Goal: Information Seeking & Learning: Understand process/instructions

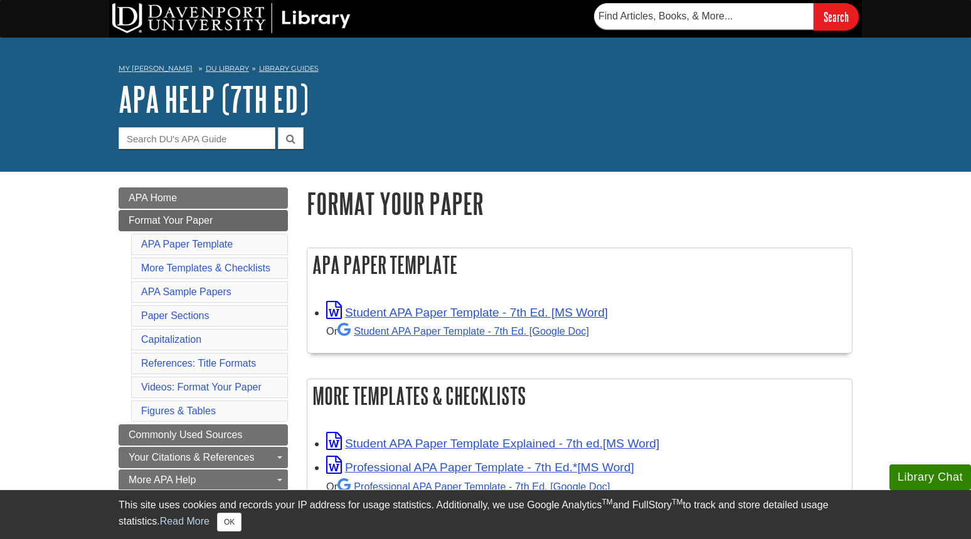
scroll to position [83, 0]
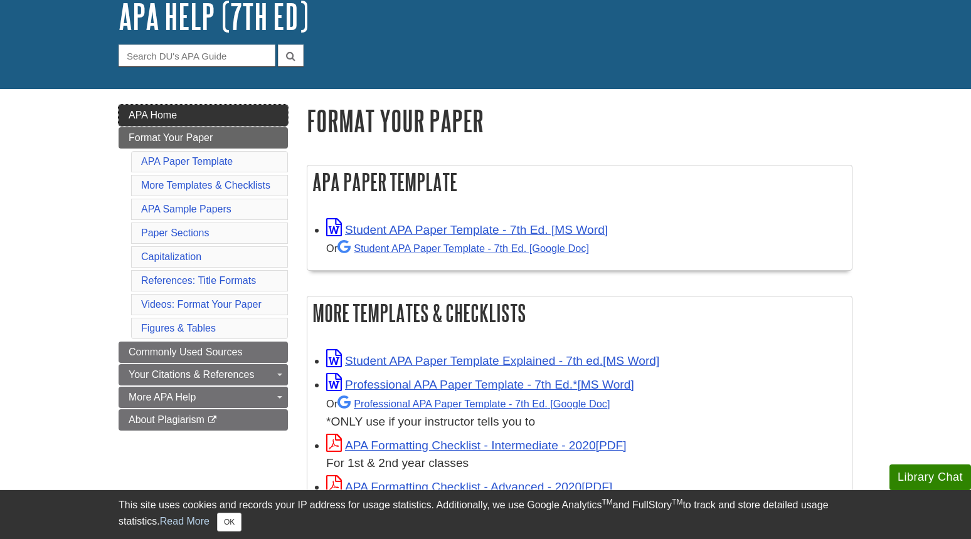
click at [151, 113] on span "APA Home" at bounding box center [153, 115] width 48 height 11
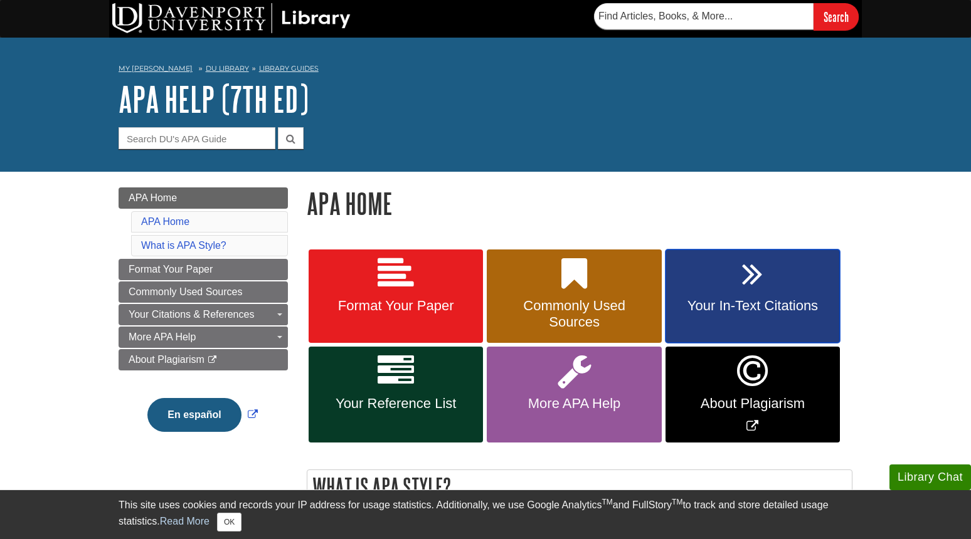
click at [710, 298] on span "Your In-Text Citations" at bounding box center [752, 306] width 155 height 16
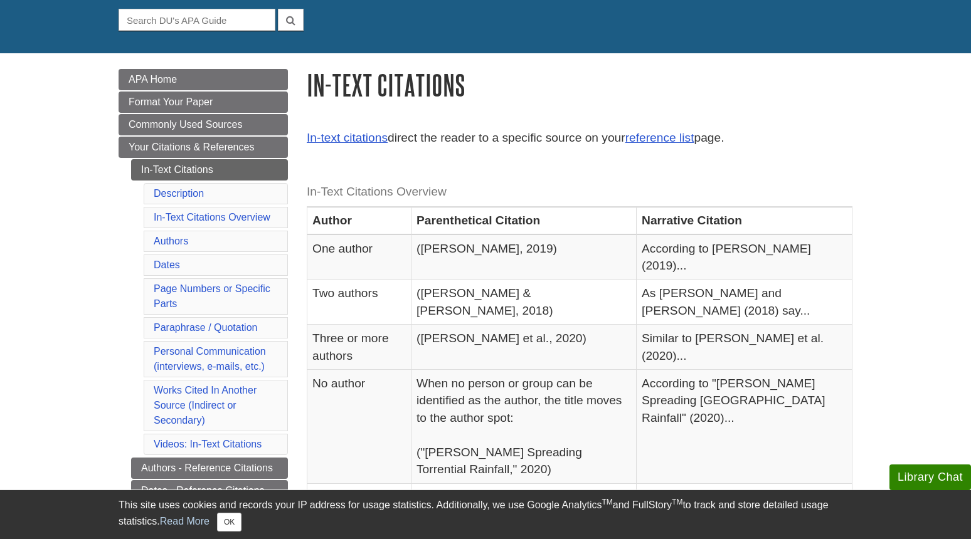
scroll to position [124, 0]
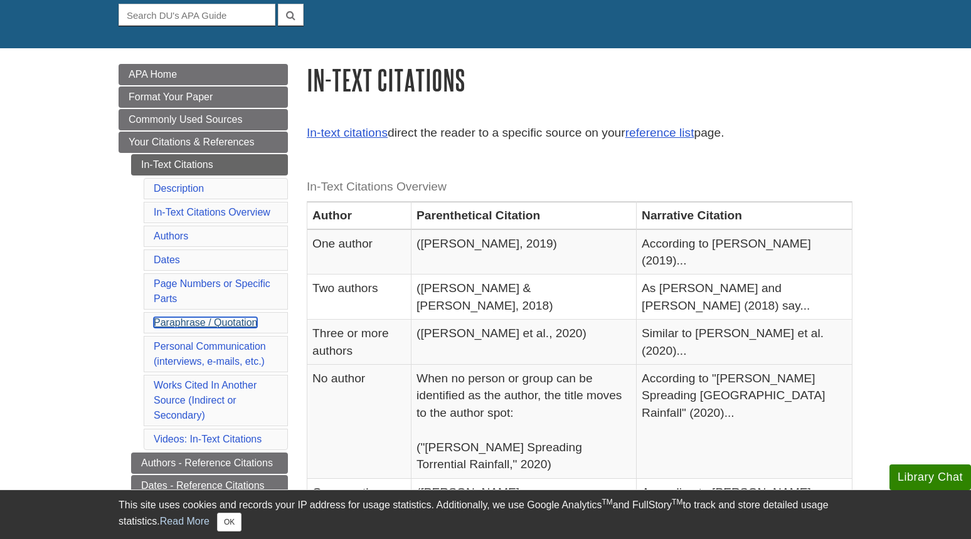
click at [179, 321] on link "Paraphrase / Quotation" at bounding box center [205, 322] width 103 height 11
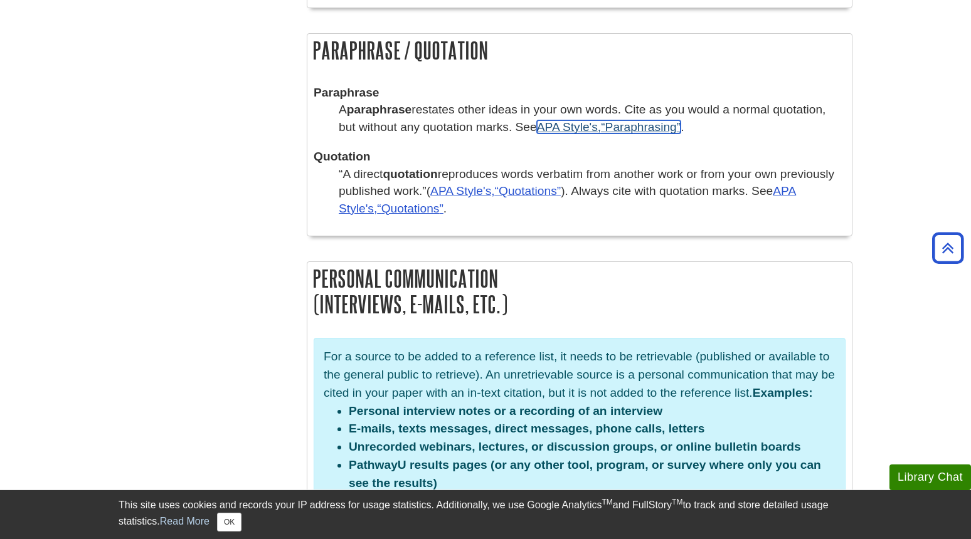
click at [636, 120] on q "Paraphrasing" at bounding box center [641, 126] width 80 height 13
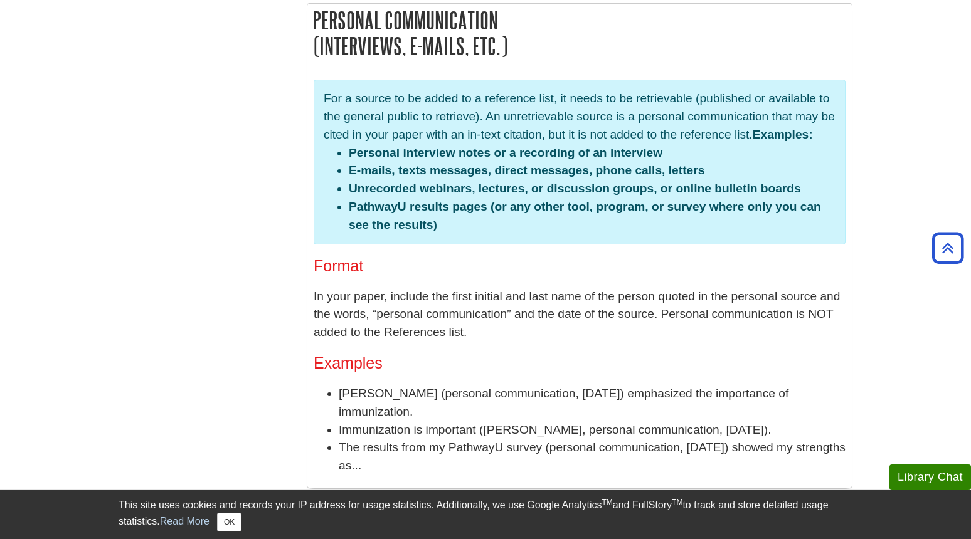
scroll to position [2606, 0]
